Goal: Information Seeking & Learning: Learn about a topic

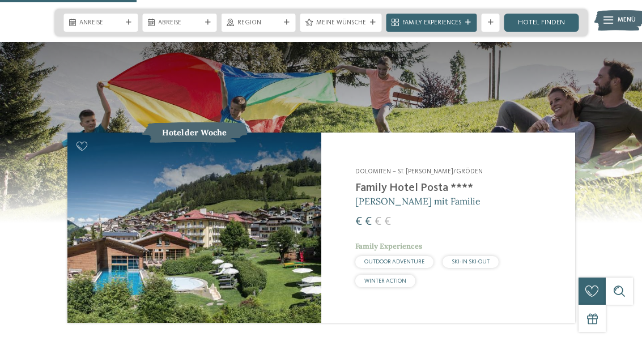
scroll to position [870, 0]
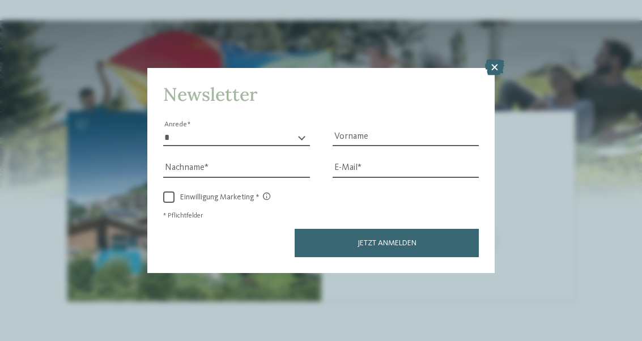
click at [491, 60] on icon at bounding box center [494, 68] width 19 height 16
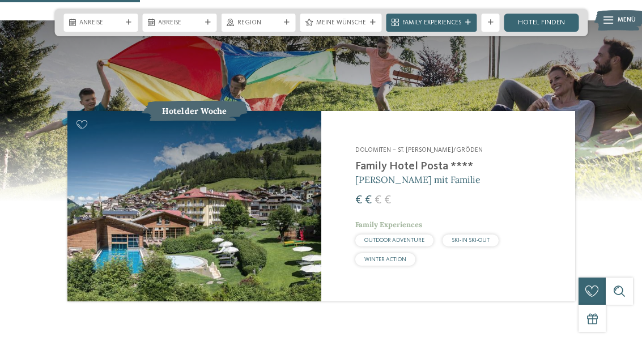
click at [145, 196] on img at bounding box center [194, 206] width 254 height 191
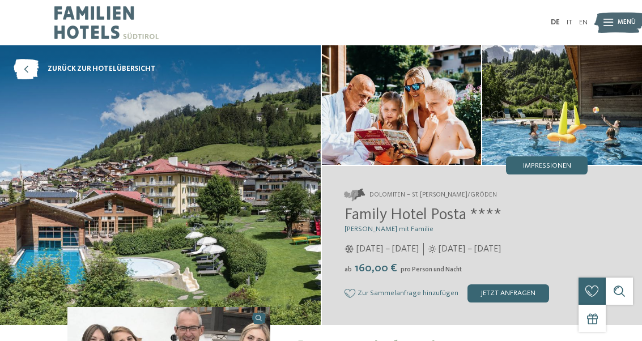
click at [39, 71] on link "zurück zur Hotelübersicht" at bounding box center [85, 69] width 142 height 20
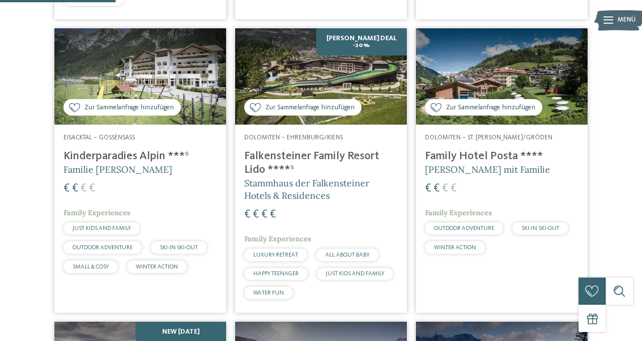
scroll to position [517, 0]
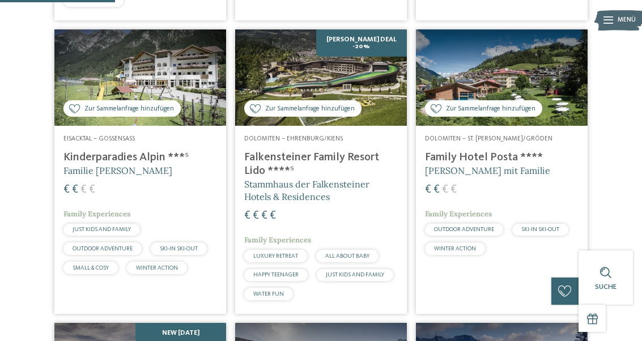
click at [538, 158] on div "Dolomiten – St. Christina/Gröden Family Hotel Posta **** Elisabeth Ploner mit F…" at bounding box center [502, 197] width 172 height 143
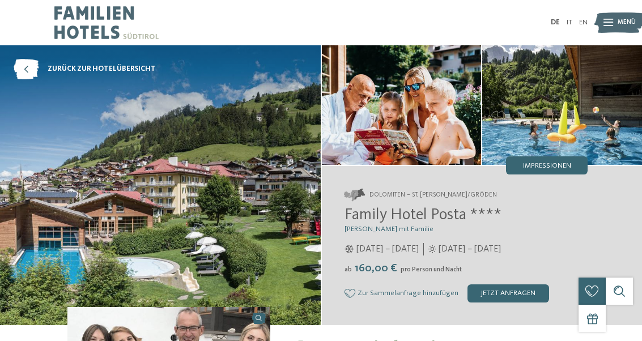
click at [57, 176] on img at bounding box center [160, 185] width 321 height 280
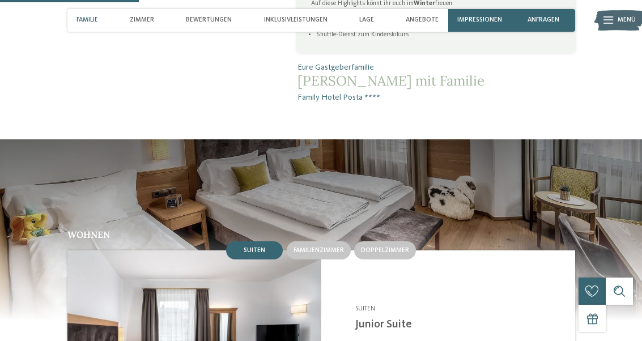
scroll to position [673, 0]
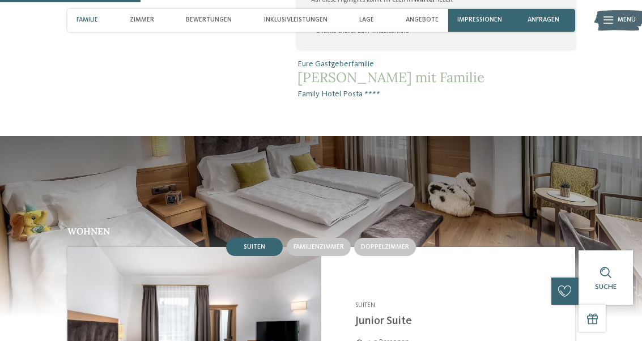
click at [218, 26] on div "Bewertungen" at bounding box center [208, 20] width 55 height 23
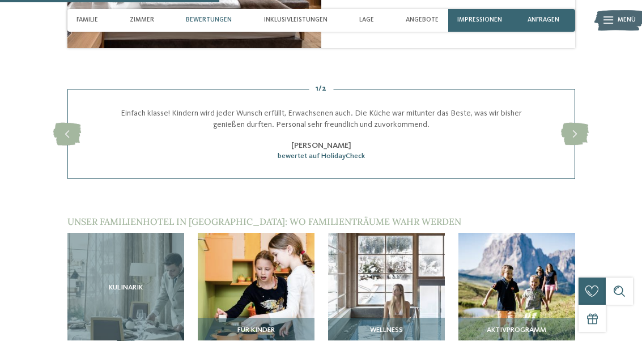
scroll to position [1063, 0]
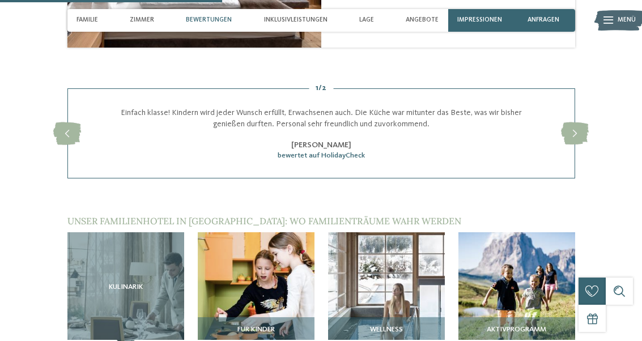
click at [224, 20] on span "Bewertungen" at bounding box center [209, 19] width 46 height 7
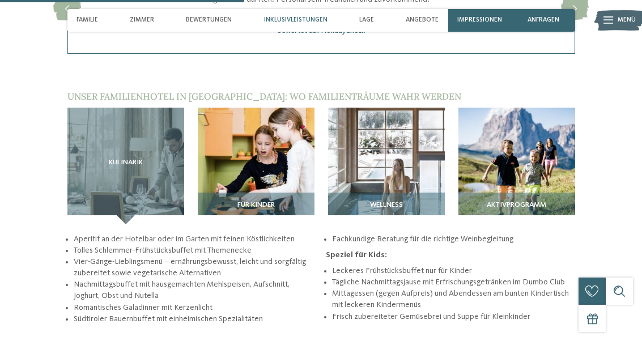
scroll to position [1198, 0]
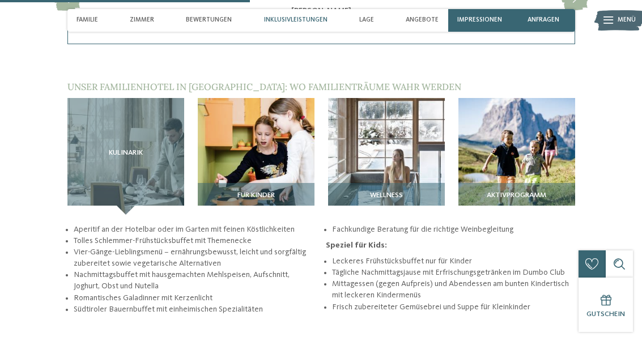
click at [240, 149] on img at bounding box center [256, 156] width 117 height 117
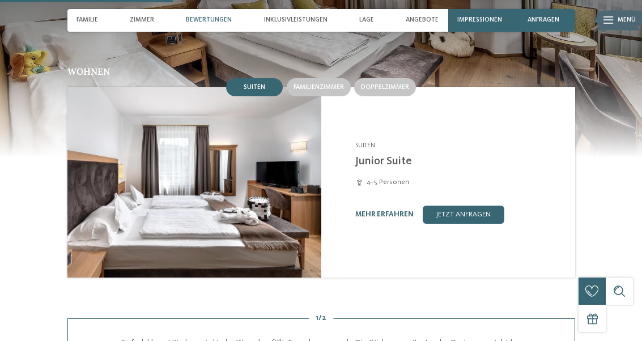
scroll to position [834, 0]
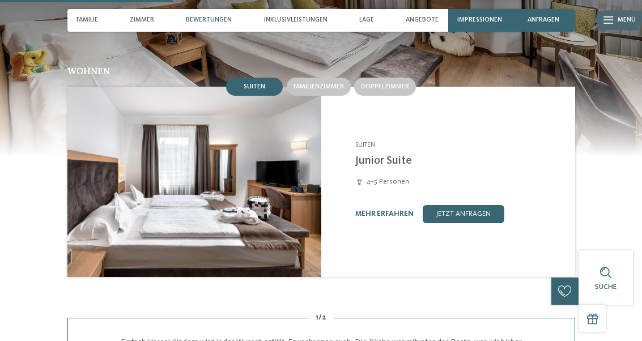
click at [303, 20] on span "Inklusivleistungen" at bounding box center [296, 19] width 64 height 7
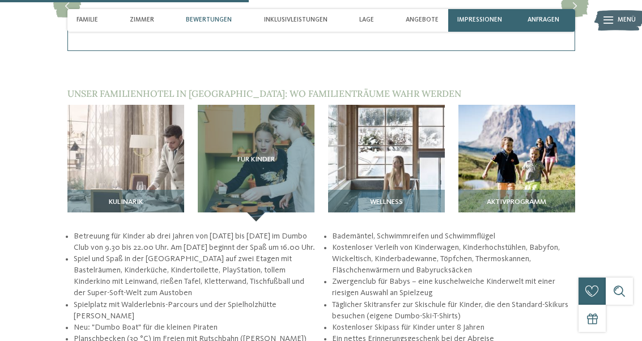
scroll to position [1190, 0]
click at [299, 88] on span "Unser Familienhotel in [GEOGRAPHIC_DATA]: wo Familienträume wahr werden" at bounding box center [264, 93] width 394 height 11
click at [299, 26] on div "Inklusivleistungen" at bounding box center [296, 20] width 73 height 23
click at [298, 27] on div "Inklusivleistungen" at bounding box center [296, 20] width 73 height 23
click at [311, 22] on span "Inklusivleistungen" at bounding box center [296, 19] width 64 height 7
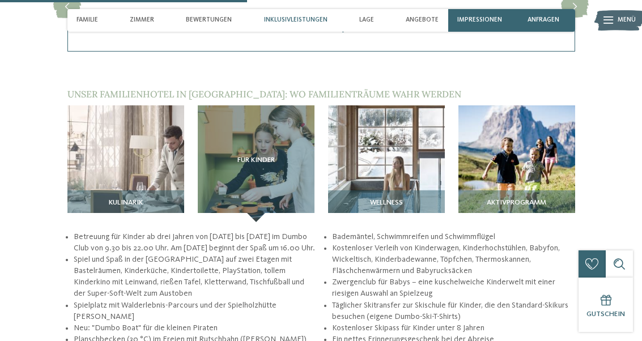
click at [306, 18] on span "Inklusivleistungen" at bounding box center [296, 19] width 64 height 7
click at [305, 18] on span "Inklusivleistungen" at bounding box center [296, 19] width 64 height 7
click at [311, 19] on span "Inklusivleistungen" at bounding box center [296, 19] width 64 height 7
click at [302, 19] on span "Inklusivleistungen" at bounding box center [296, 19] width 64 height 7
click at [301, 21] on span "Inklusivleistungen" at bounding box center [296, 19] width 64 height 7
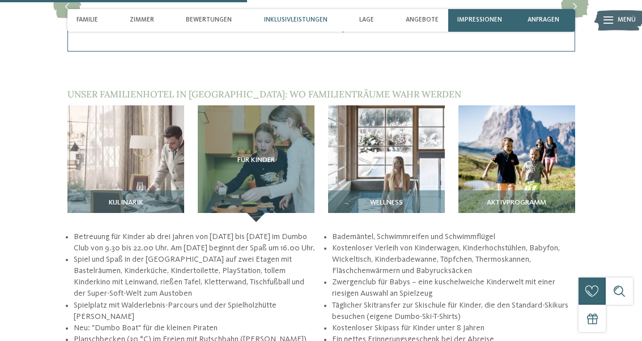
click at [489, 24] on div "bewertet auf HolidayCheck" at bounding box center [321, 29] width 416 height 10
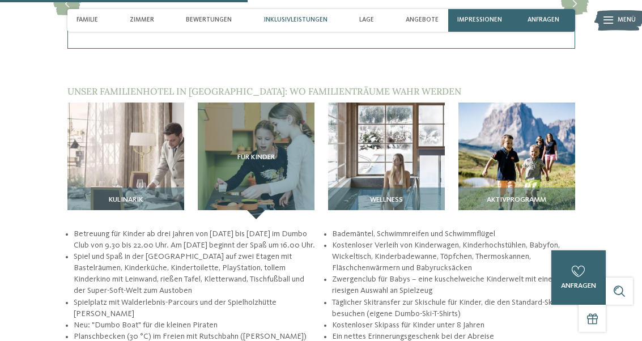
scroll to position [1193, 0]
click at [551, 141] on img at bounding box center [517, 161] width 117 height 117
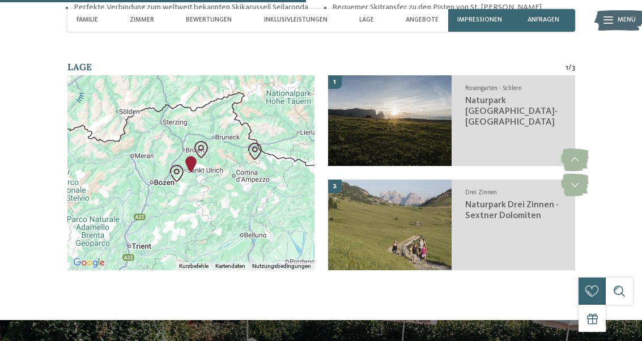
scroll to position [1487, 0]
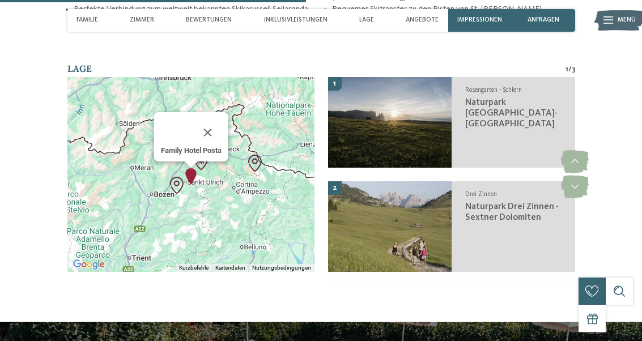
click at [177, 134] on div "Family Hotel Posta" at bounding box center [191, 136] width 74 height 49
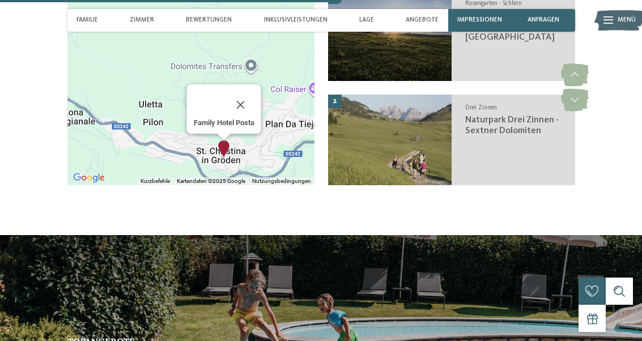
scroll to position [1575, 0]
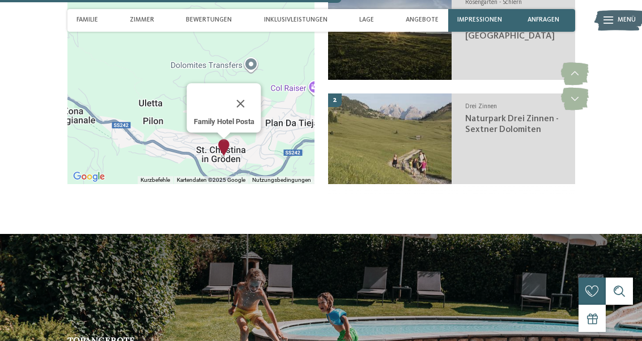
click at [542, 114] on h3 "Naturpark Drei Zinnen - Sextner Dolomiten" at bounding box center [516, 125] width 101 height 22
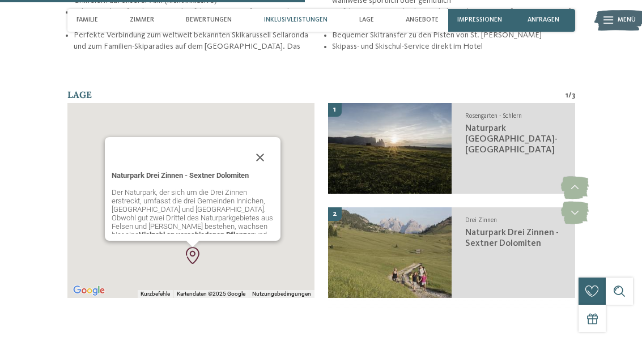
scroll to position [1460, 0]
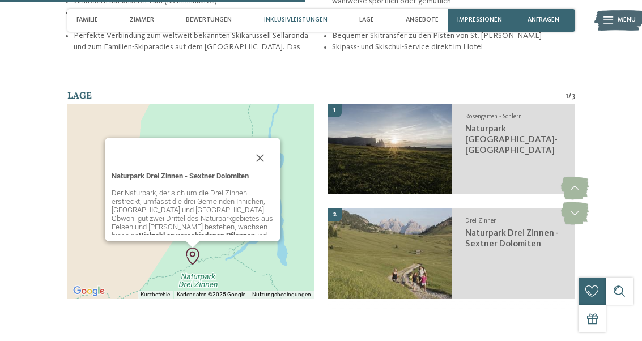
click at [417, 231] on img at bounding box center [390, 253] width 124 height 91
click at [412, 236] on img at bounding box center [390, 253] width 124 height 91
click at [342, 208] on img at bounding box center [390, 253] width 124 height 91
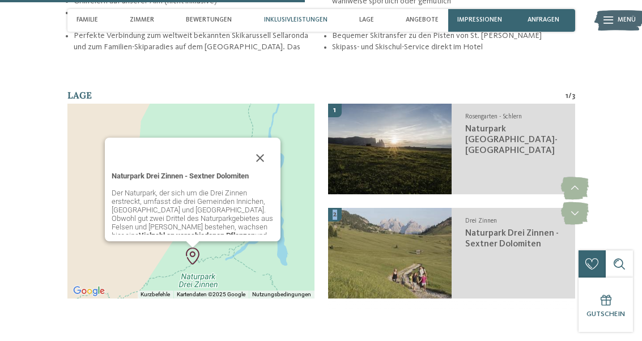
click at [530, 229] on span "Naturpark Drei Zinnen - Sextner Dolomiten" at bounding box center [513, 239] width 94 height 20
click at [519, 226] on div "Drei Zinnen Naturpark Drei Zinnen - Sextner Dolomiten" at bounding box center [514, 253] width 124 height 91
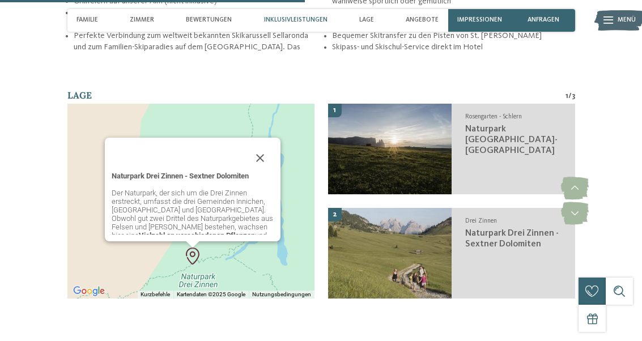
click at [569, 138] on div "Rosengarten - Schlern Naturpark [GEOGRAPHIC_DATA]" at bounding box center [514, 149] width 124 height 91
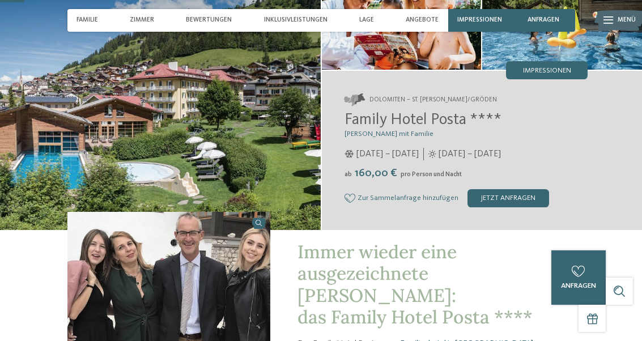
scroll to position [0, 0]
